Goal: Task Accomplishment & Management: Complete application form

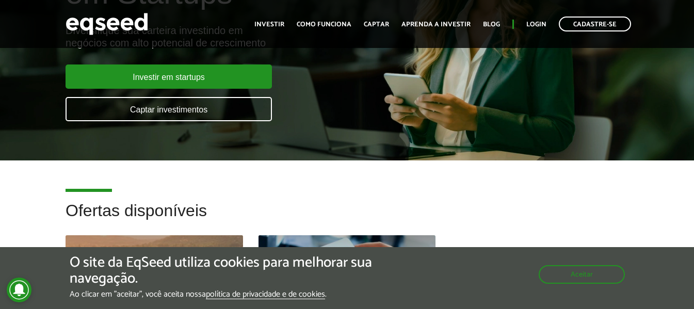
scroll to position [155, 0]
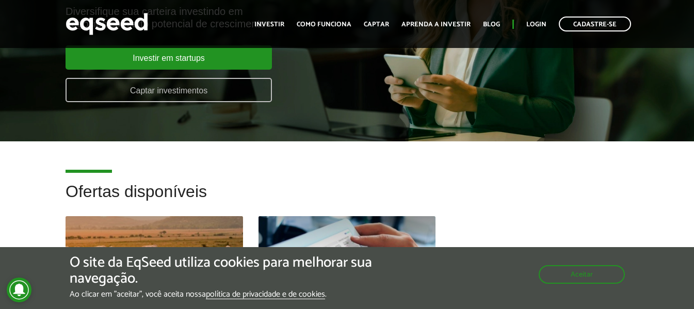
click at [209, 83] on link "Captar investimentos" at bounding box center [168, 90] width 206 height 24
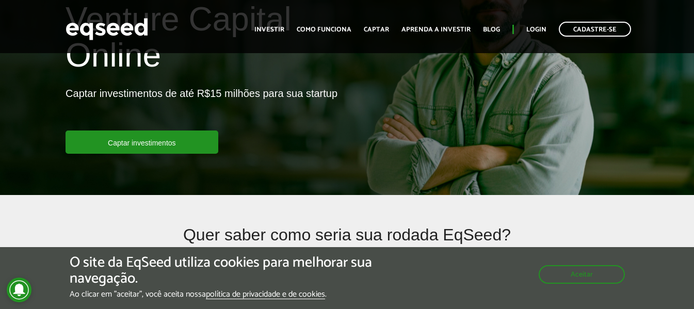
scroll to position [103, 0]
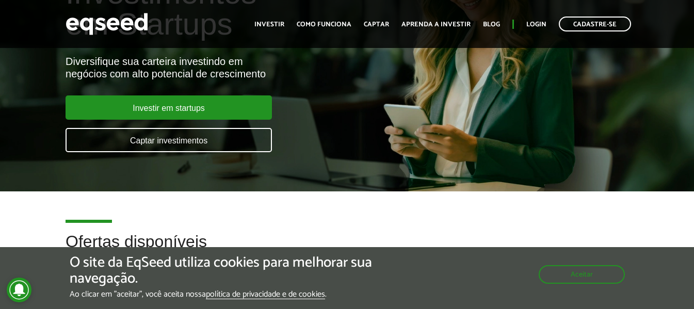
scroll to position [103, 0]
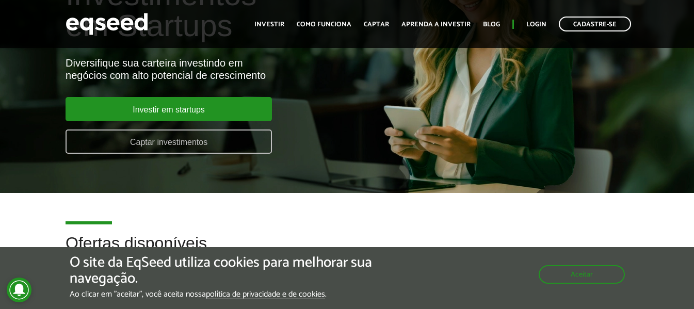
click at [193, 145] on link "Captar investimentos" at bounding box center [168, 141] width 206 height 24
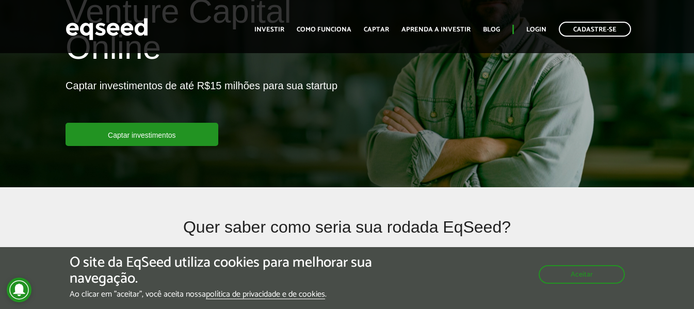
scroll to position [206, 0]
